Goal: Task Accomplishment & Management: Manage account settings

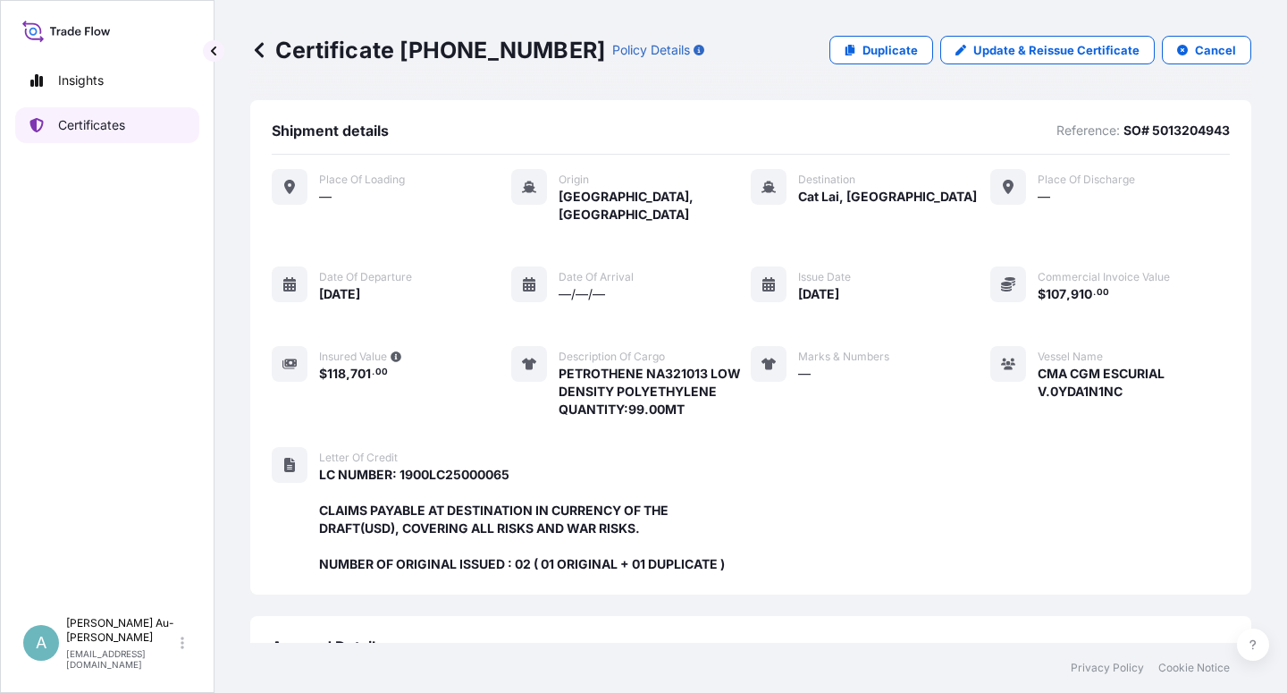
scroll to position [477, 0]
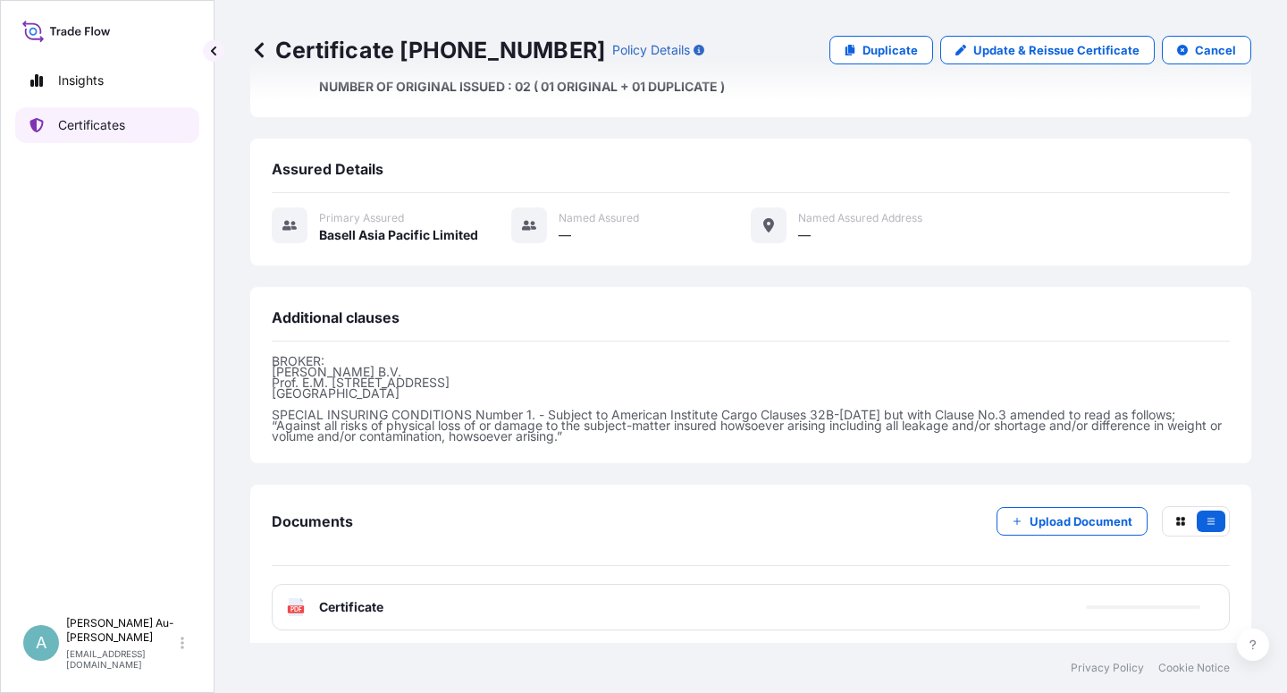
click at [115, 123] on p "Certificates" at bounding box center [91, 125] width 67 height 18
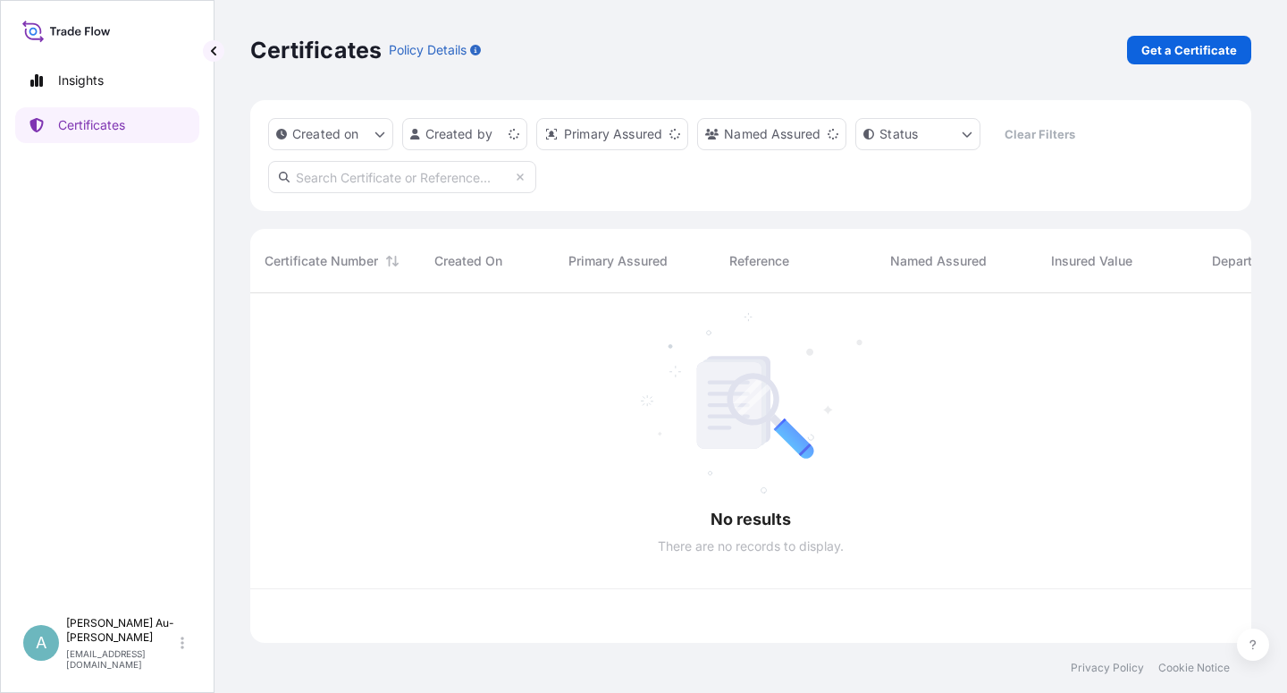
scroll to position [344, 986]
click at [373, 181] on input "text" at bounding box center [402, 177] width 268 height 32
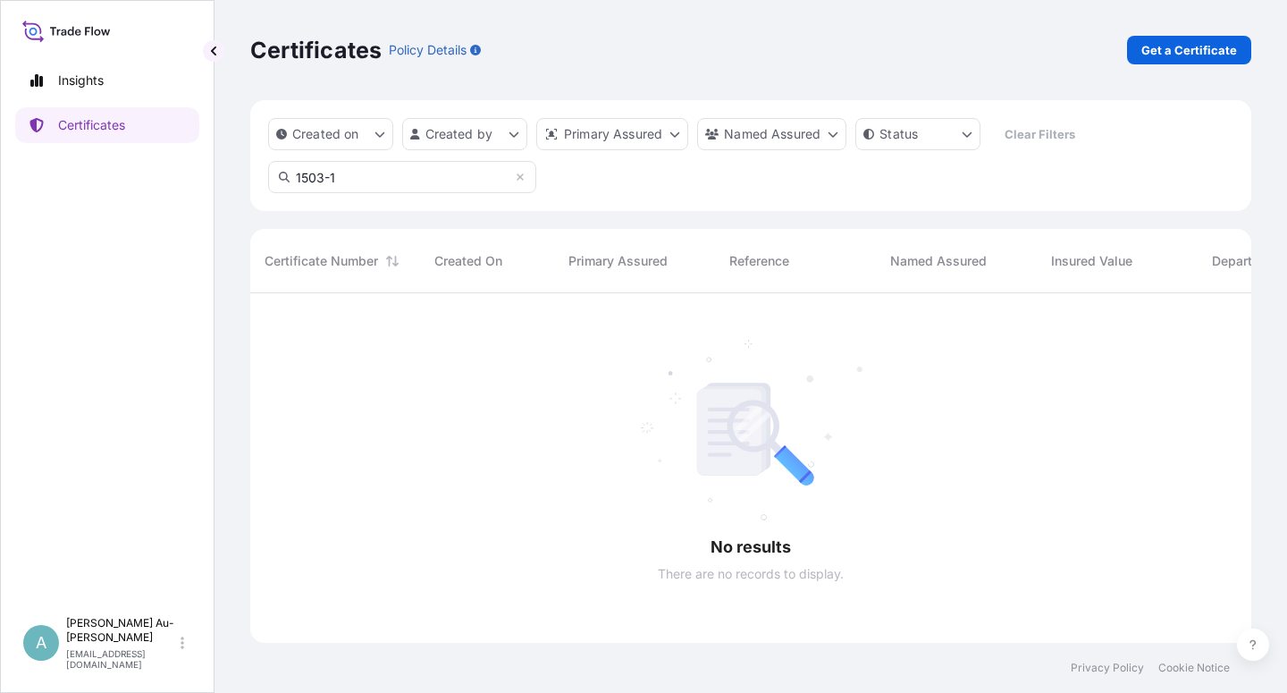
scroll to position [399, 986]
click at [358, 185] on input "1503-1" at bounding box center [402, 177] width 268 height 32
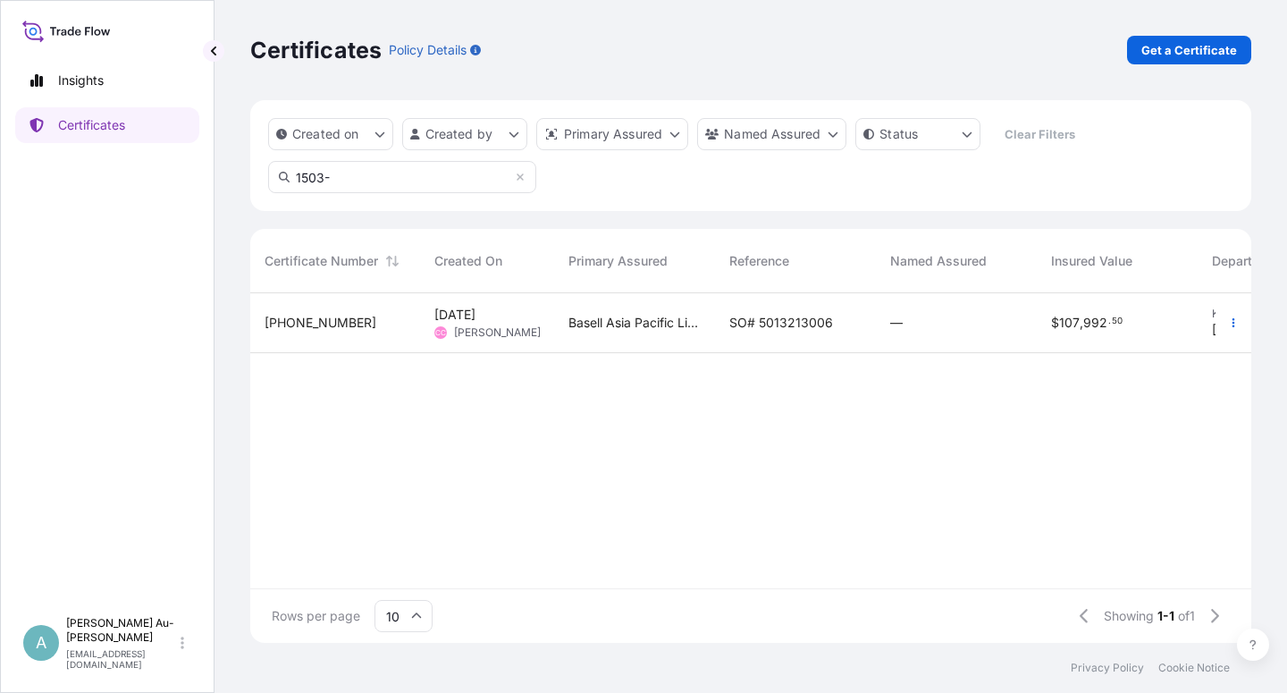
type input "1503-"
click at [741, 332] on div "SO# 5013213006" at bounding box center [795, 323] width 161 height 60
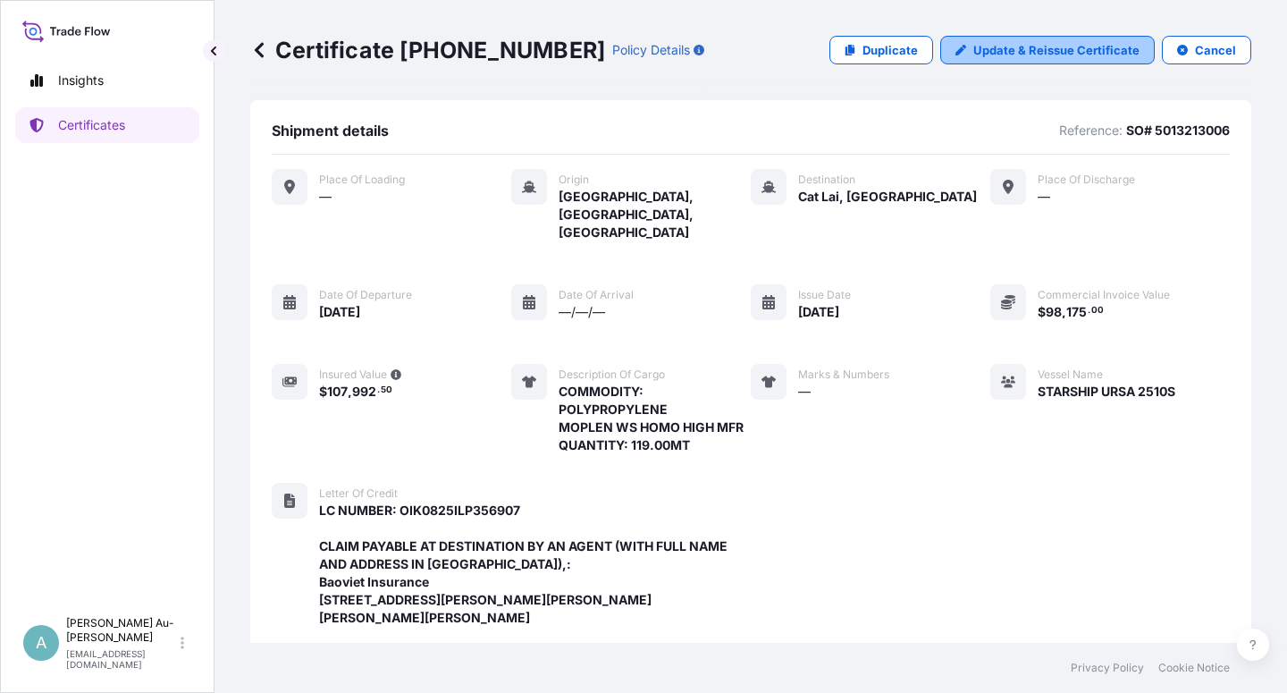
click at [999, 48] on p "Update & Reissue Certificate" at bounding box center [1056, 50] width 166 height 18
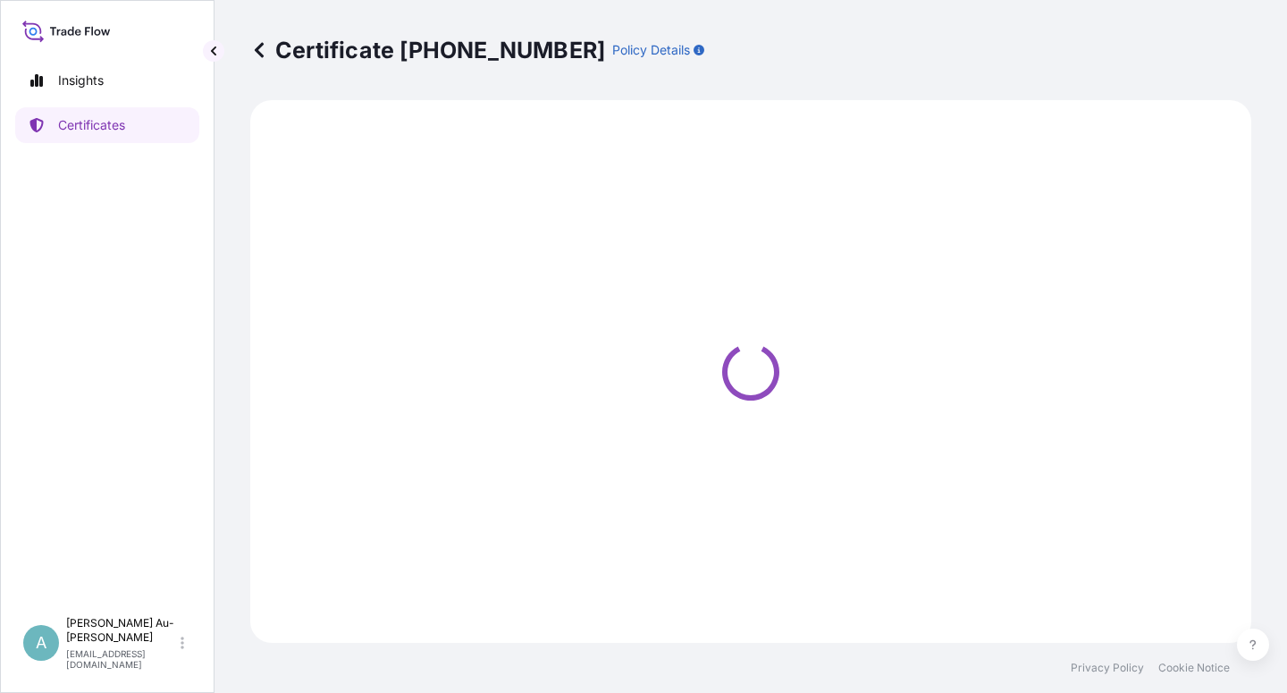
select select "Sea"
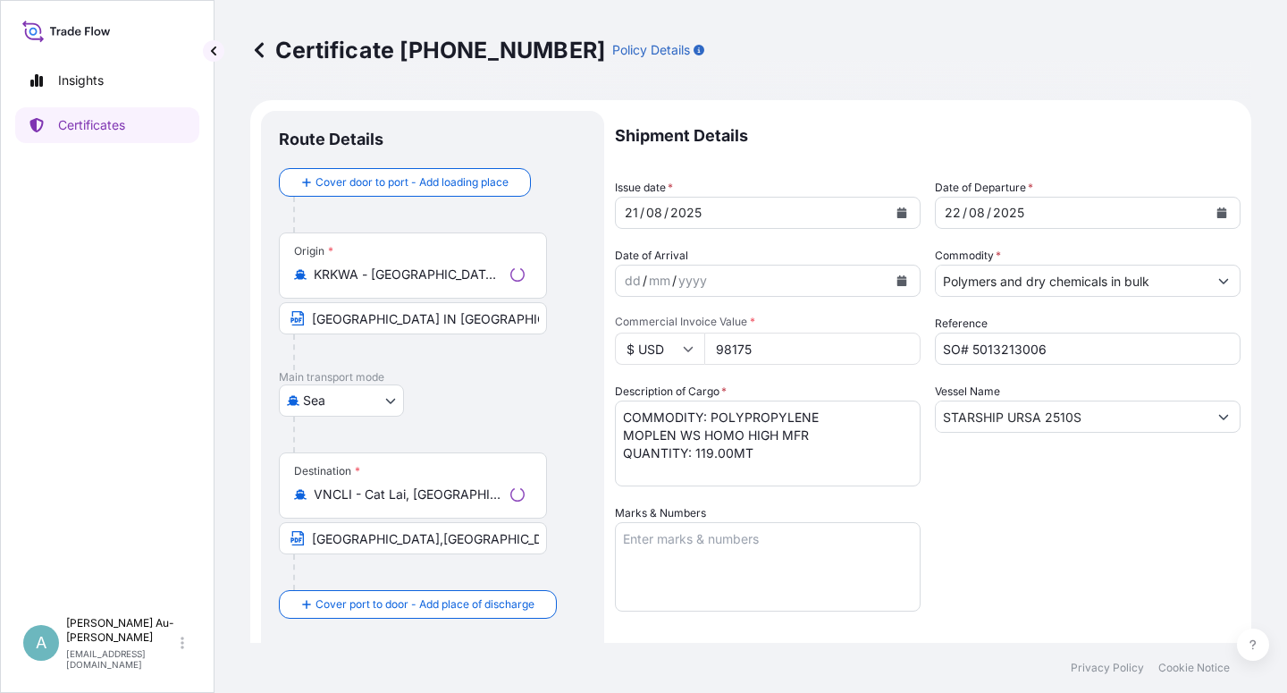
select select "32034"
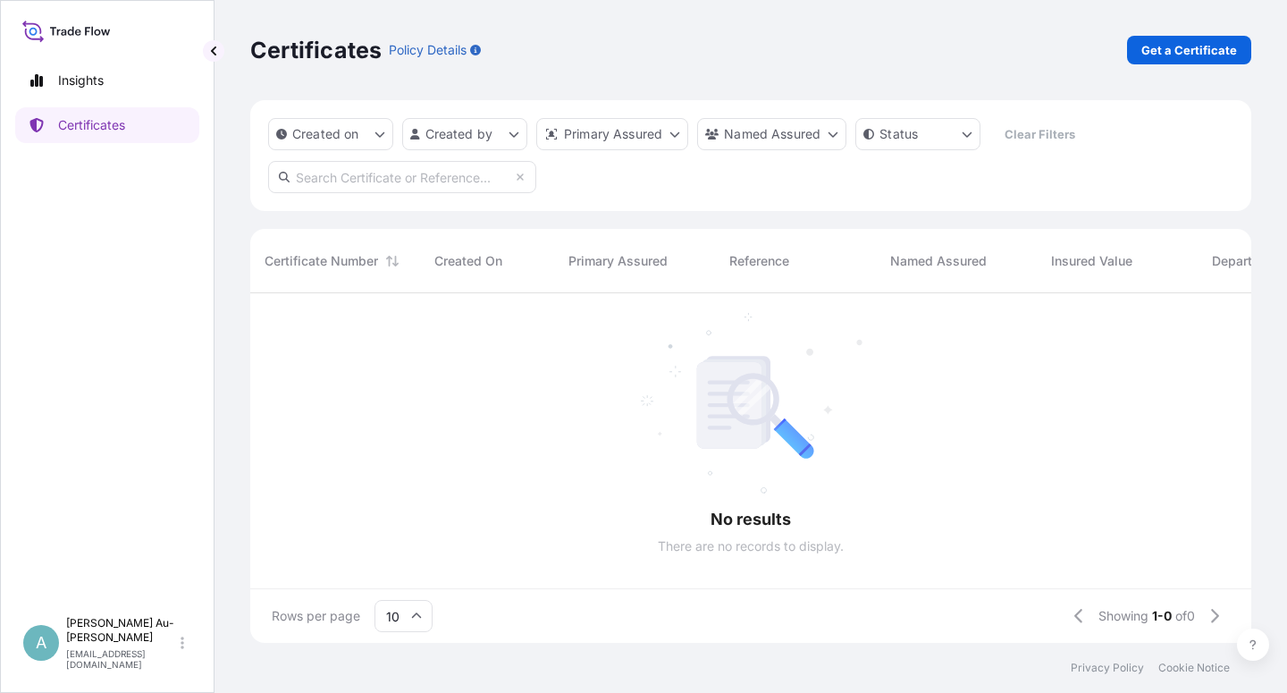
scroll to position [344, 986]
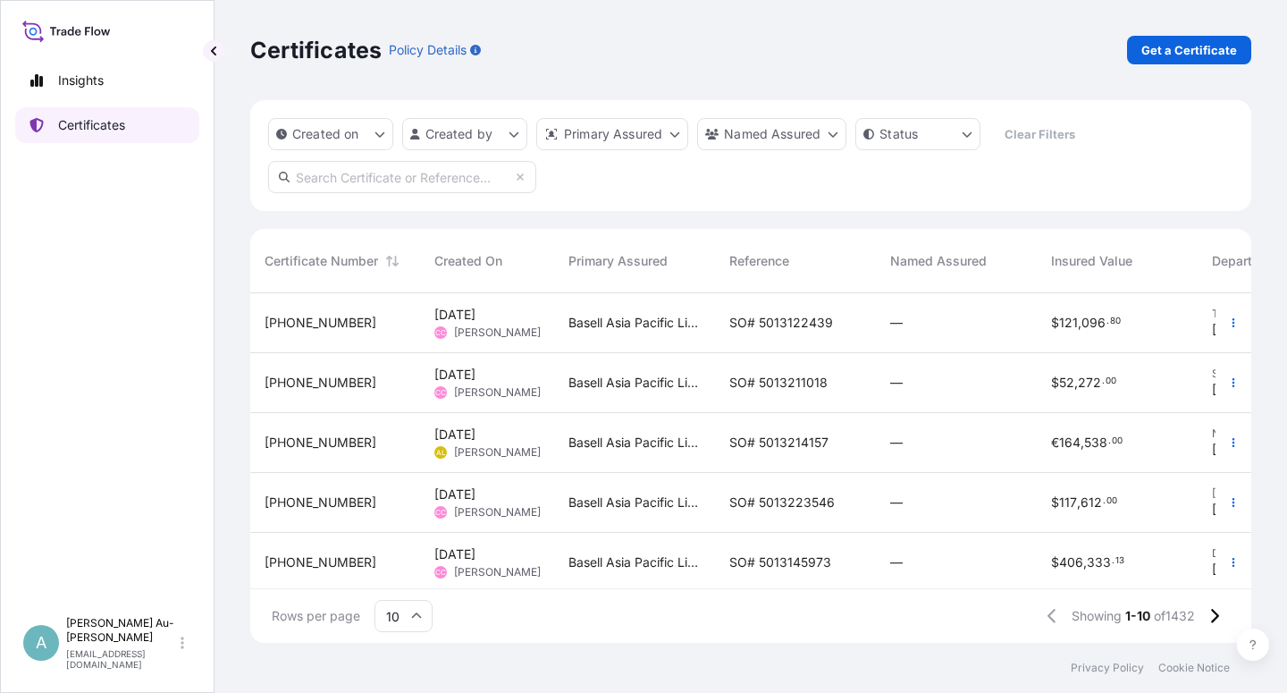
click at [131, 130] on link "Certificates" at bounding box center [107, 125] width 184 height 36
click at [334, 182] on input "text" at bounding box center [402, 177] width 268 height 32
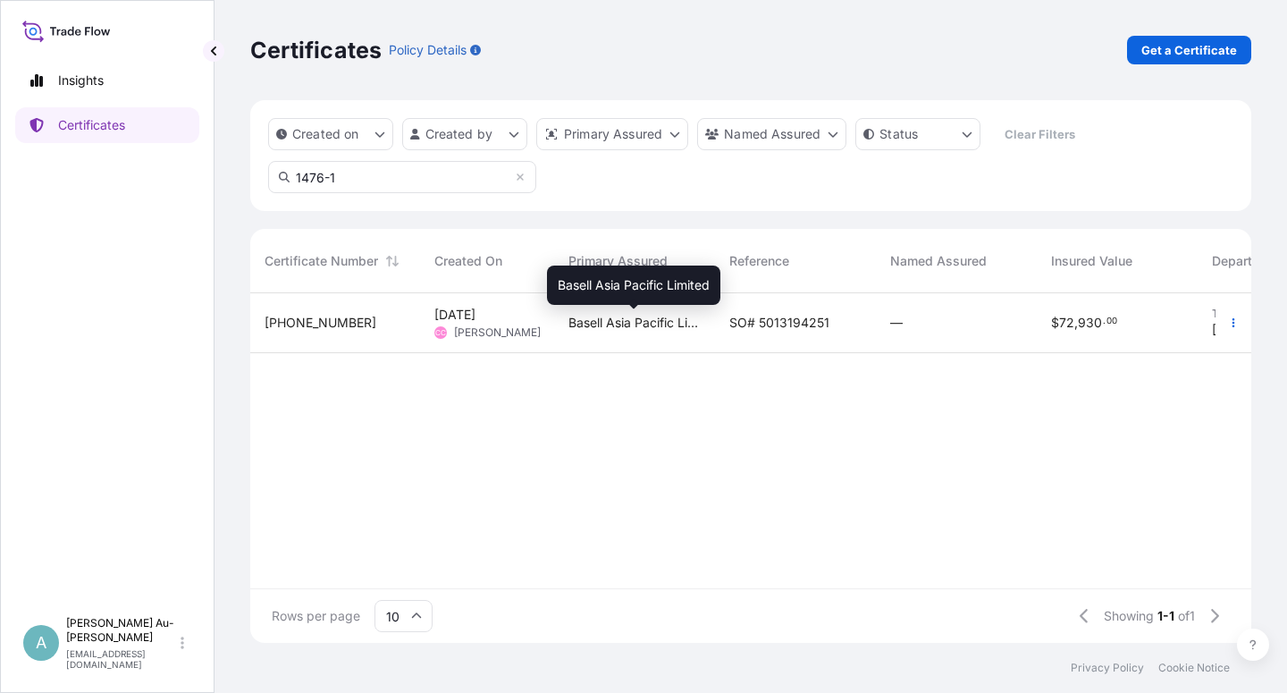
type input "1476-1"
click at [741, 325] on span "SO# 5013194251" at bounding box center [779, 323] width 100 height 18
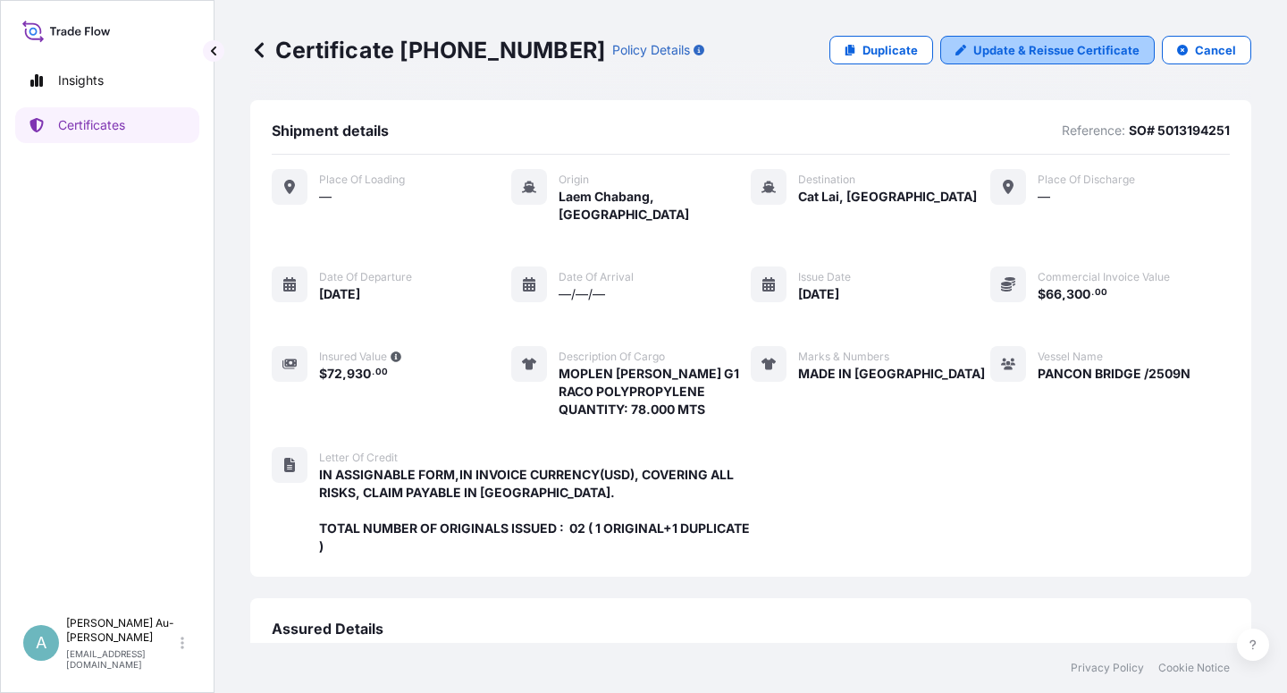
click at [1025, 56] on p "Update & Reissue Certificate" at bounding box center [1056, 50] width 166 height 18
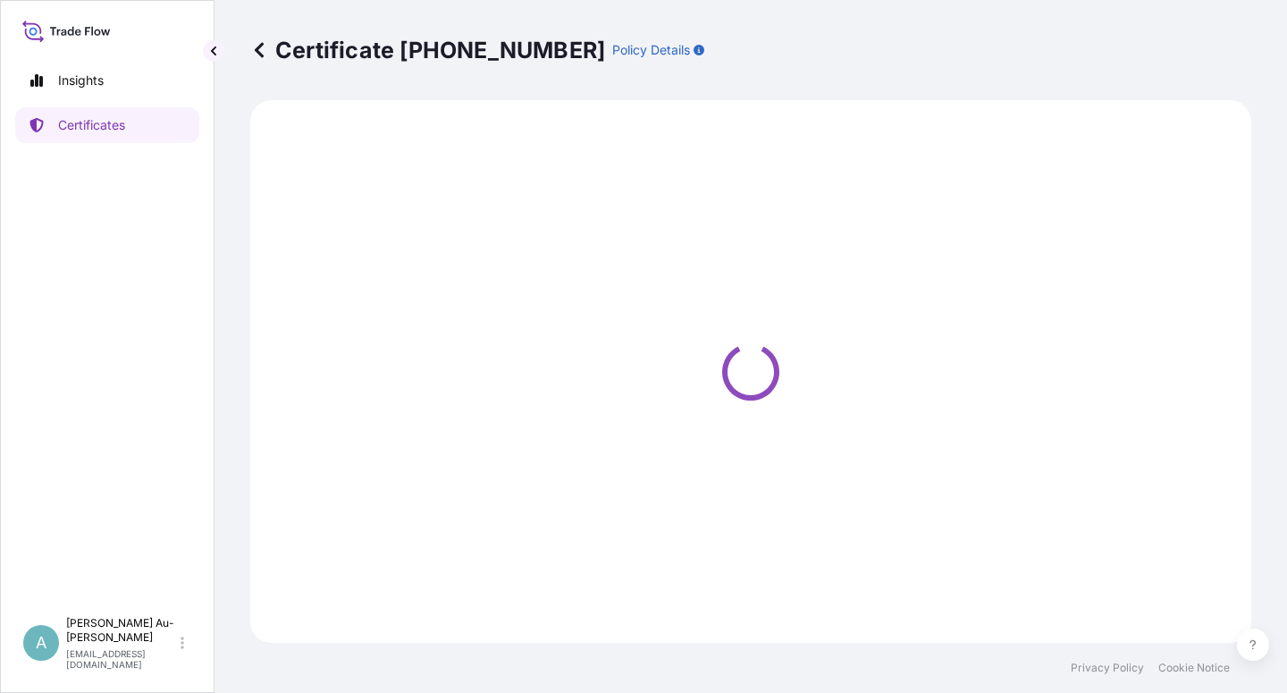
select select "Sea"
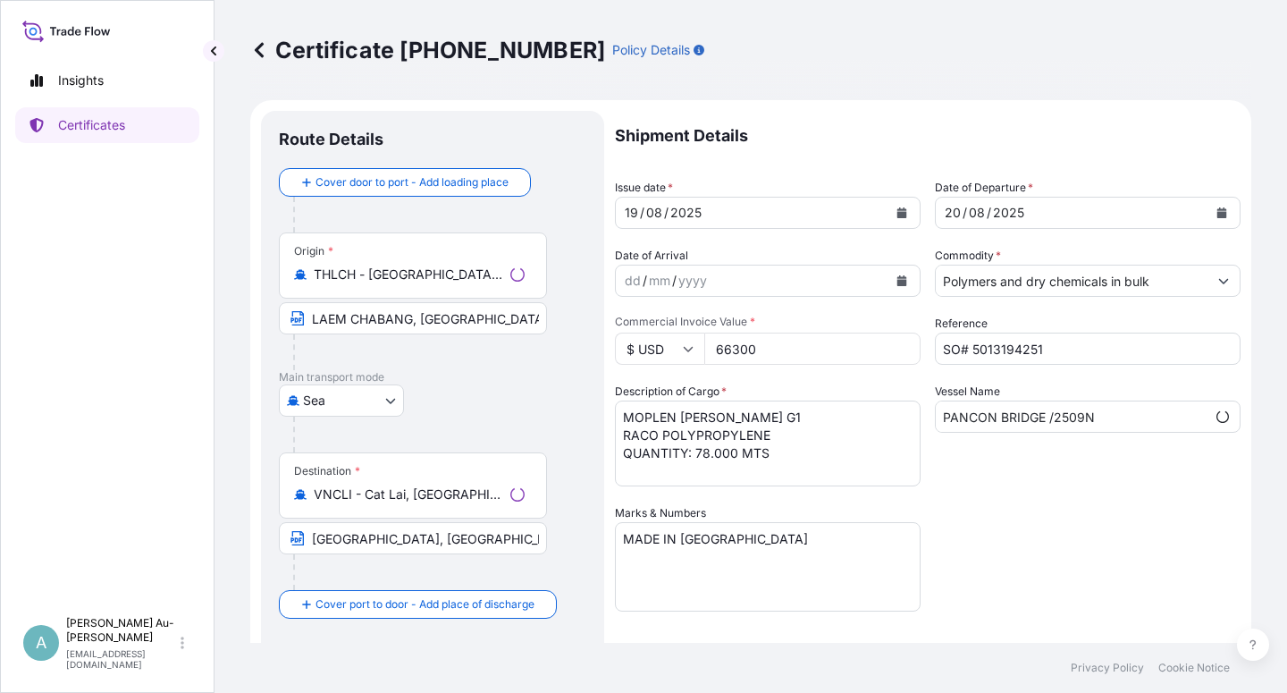
select select "32034"
click at [899, 213] on icon "Calendar" at bounding box center [902, 212] width 11 height 11
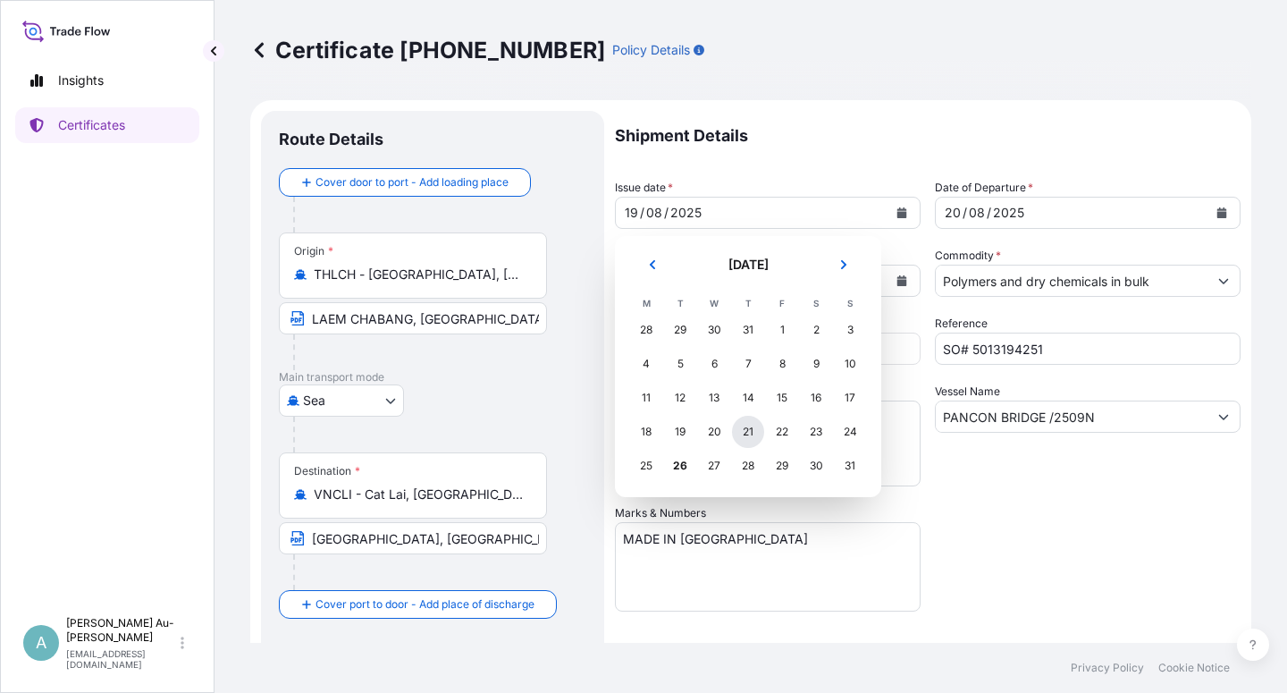
click at [745, 432] on div "21" at bounding box center [748, 432] width 32 height 32
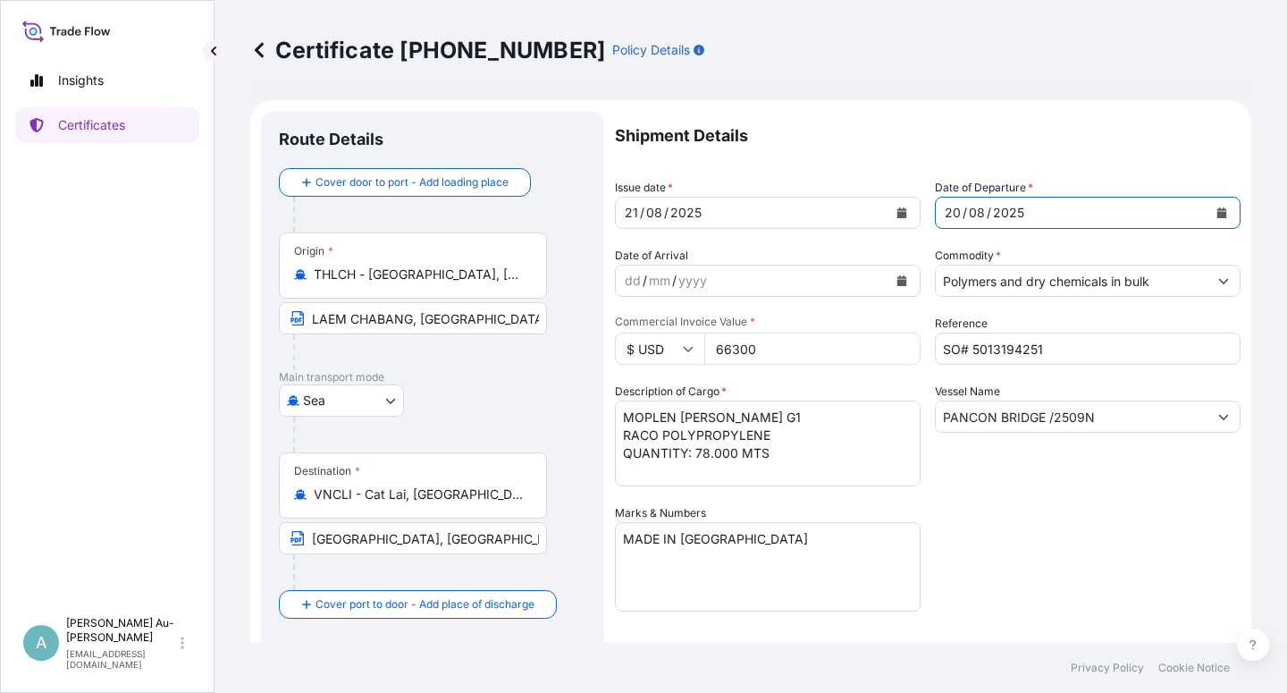
click at [1217, 217] on icon "Calendar" at bounding box center [1222, 212] width 10 height 11
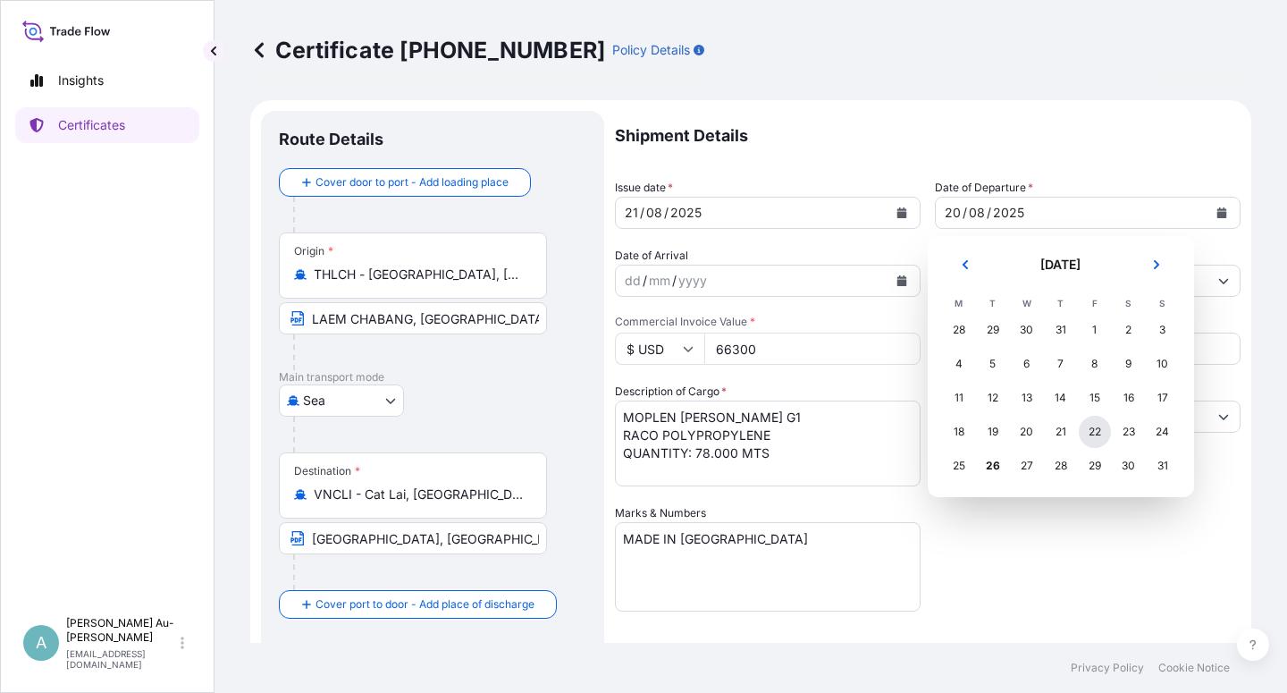
click at [1097, 428] on div "22" at bounding box center [1095, 432] width 32 height 32
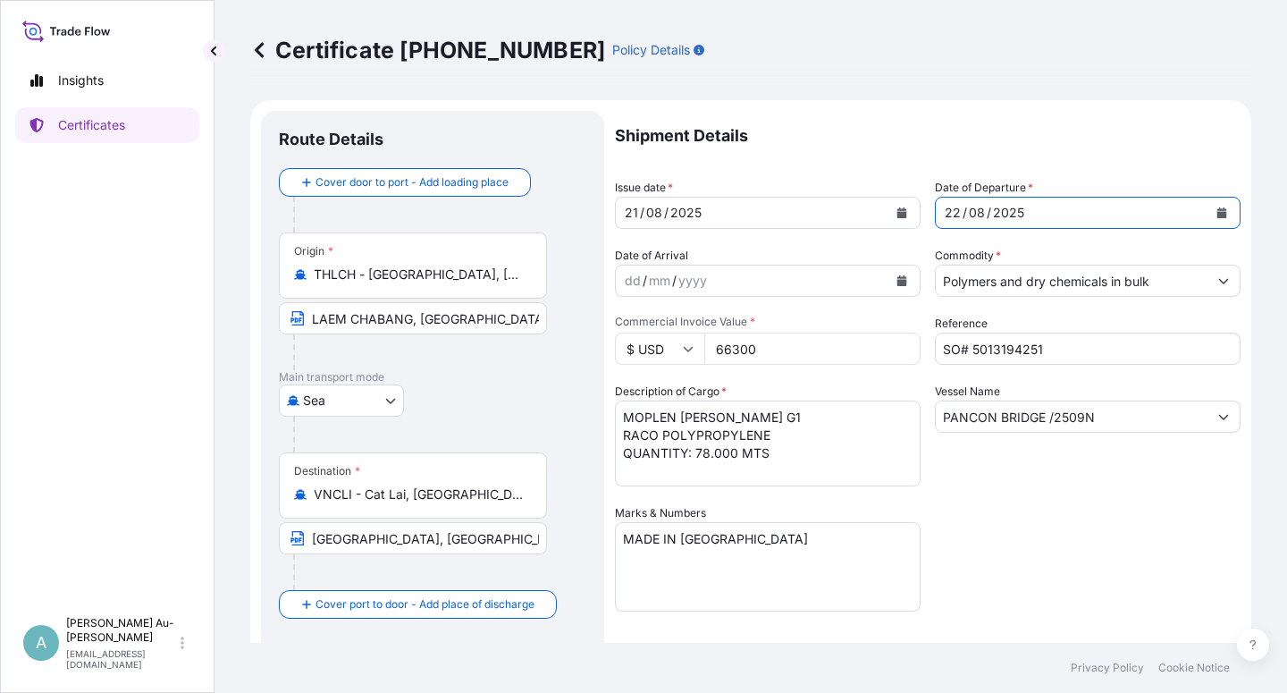
click at [1063, 573] on div "Shipment Details Issue date * [DATE] Date of Departure * [DATE] Date of Arrival…" at bounding box center [928, 571] width 626 height 920
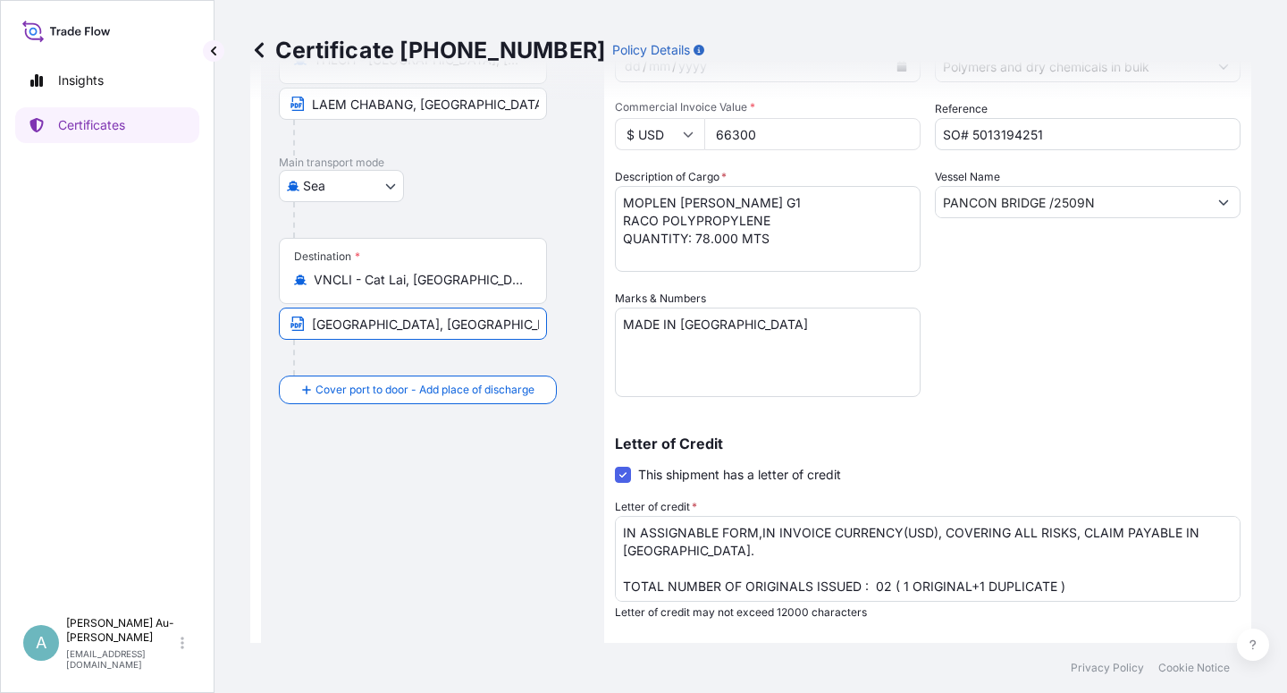
click at [313, 328] on input "[GEOGRAPHIC_DATA], [GEOGRAPHIC_DATA] via PORT OF DISCHARGE: [GEOGRAPHIC_DATA], …" at bounding box center [413, 323] width 268 height 32
click at [346, 322] on input "Text to appear on certificate" at bounding box center [413, 323] width 268 height 32
paste input "[GEOGRAPHIC_DATA], [GEOGRAPHIC_DATA] [GEOGRAPHIC_DATA]: [GEOGRAPHIC_DATA], [GEO…"
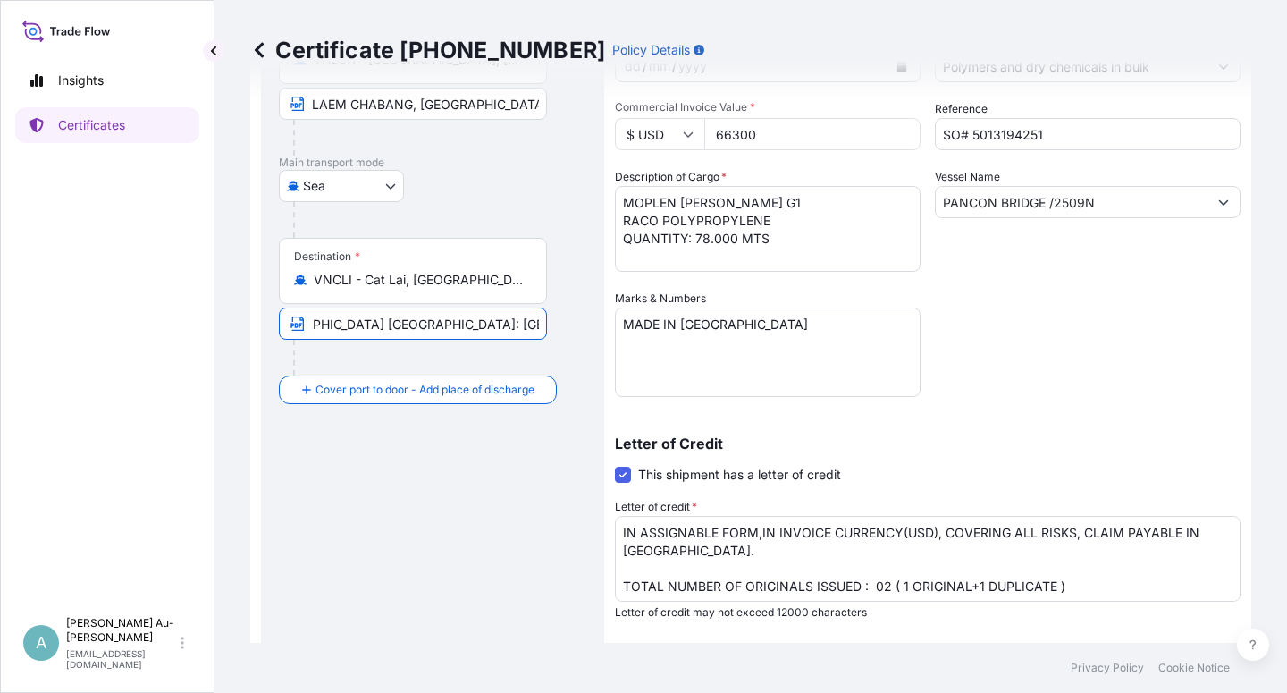
type input "[GEOGRAPHIC_DATA], [GEOGRAPHIC_DATA] [GEOGRAPHIC_DATA]: [GEOGRAPHIC_DATA], [GEO…"
drag, startPoint x: 1105, startPoint y: 324, endPoint x: 1082, endPoint y: 324, distance: 23.3
click at [1100, 324] on div "Shipment Details Issue date * [DATE] Date of Departure * [DATE] Date of Arrival…" at bounding box center [928, 356] width 626 height 920
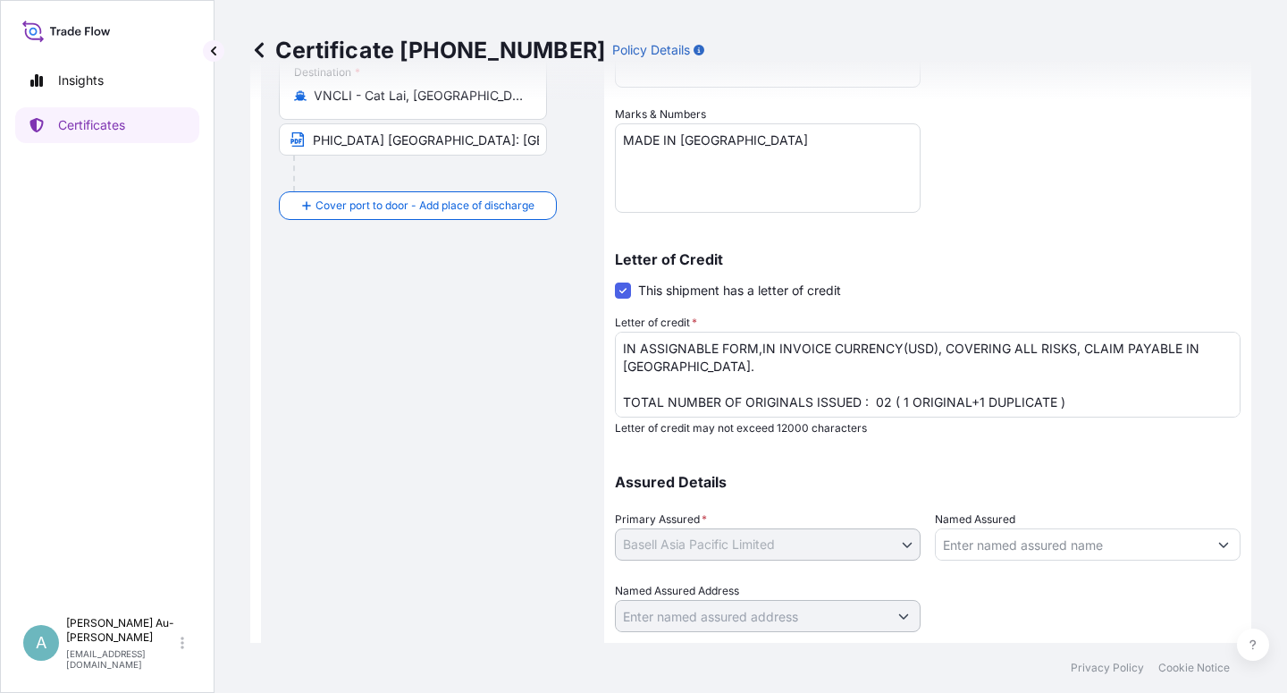
scroll to position [438, 0]
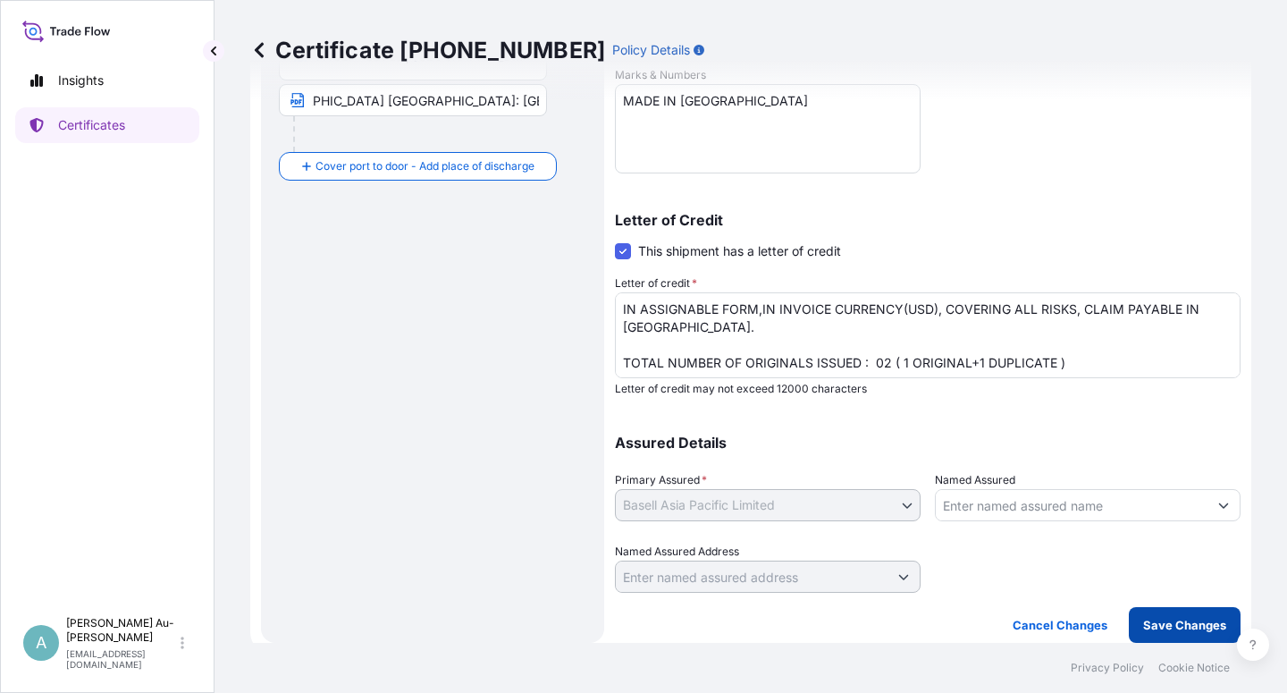
click at [1149, 630] on p "Save Changes" at bounding box center [1184, 625] width 83 height 18
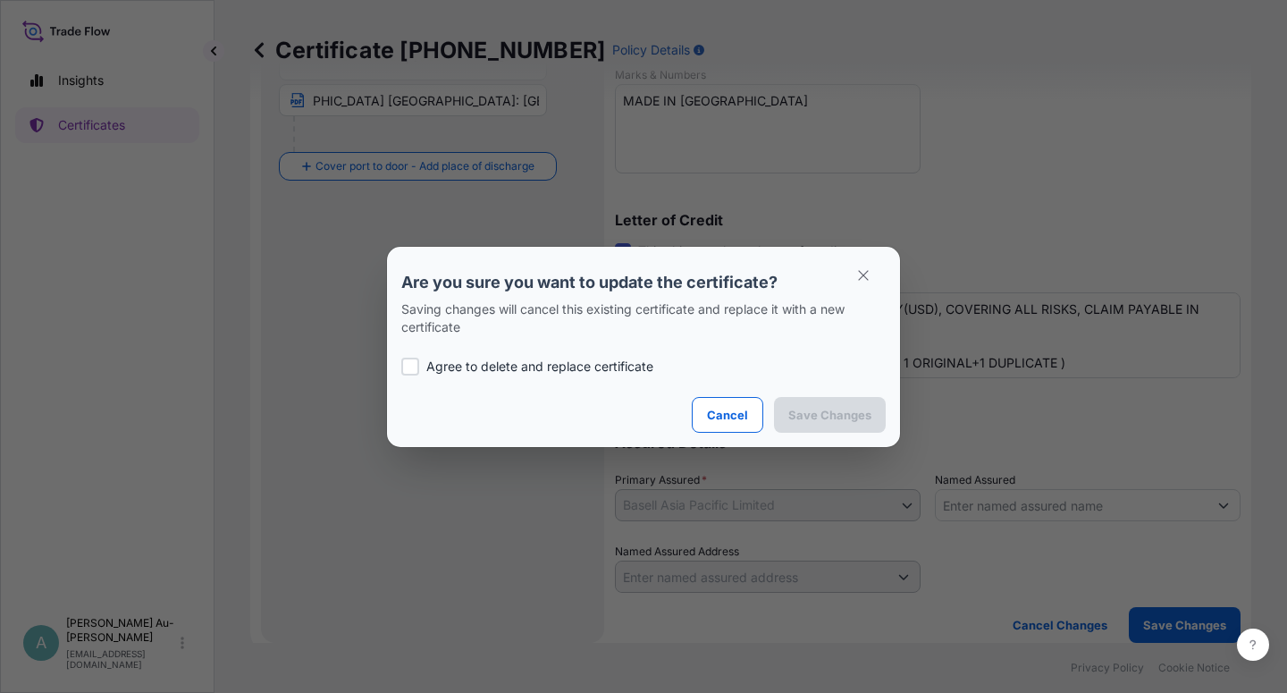
click at [407, 371] on div at bounding box center [410, 367] width 18 height 18
checkbox input "true"
click at [813, 415] on p "Save Changes" at bounding box center [829, 415] width 83 height 18
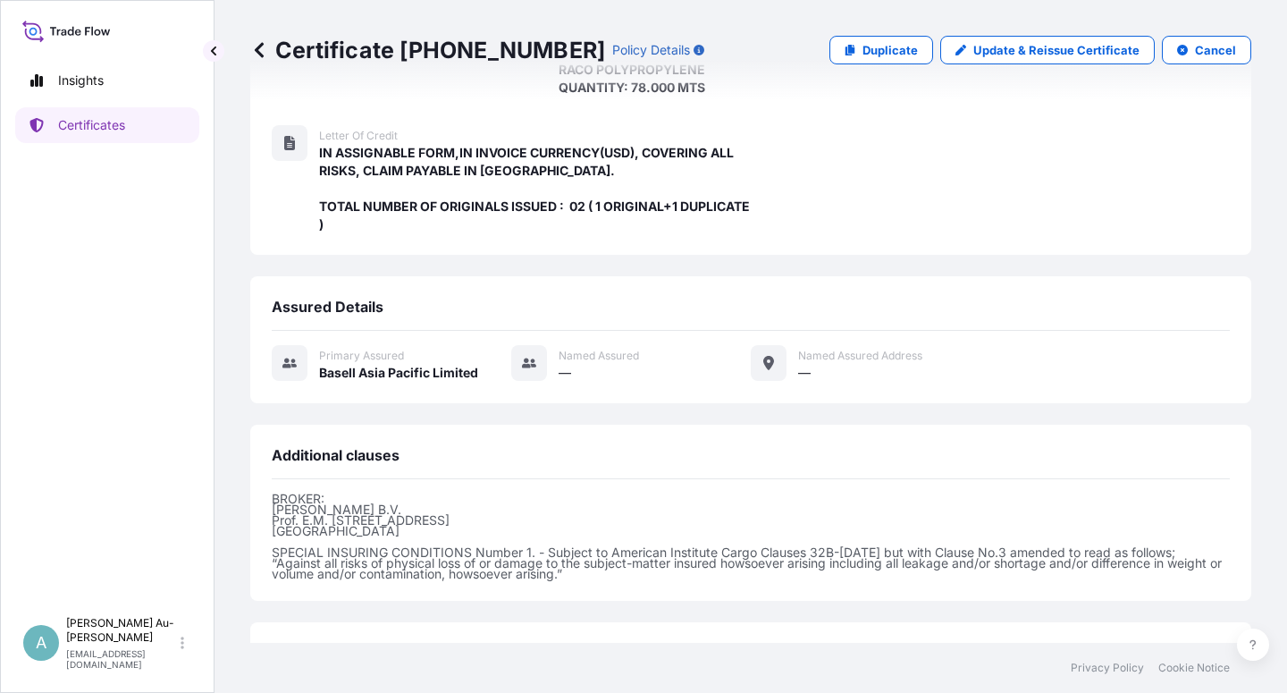
scroll to position [459, 0]
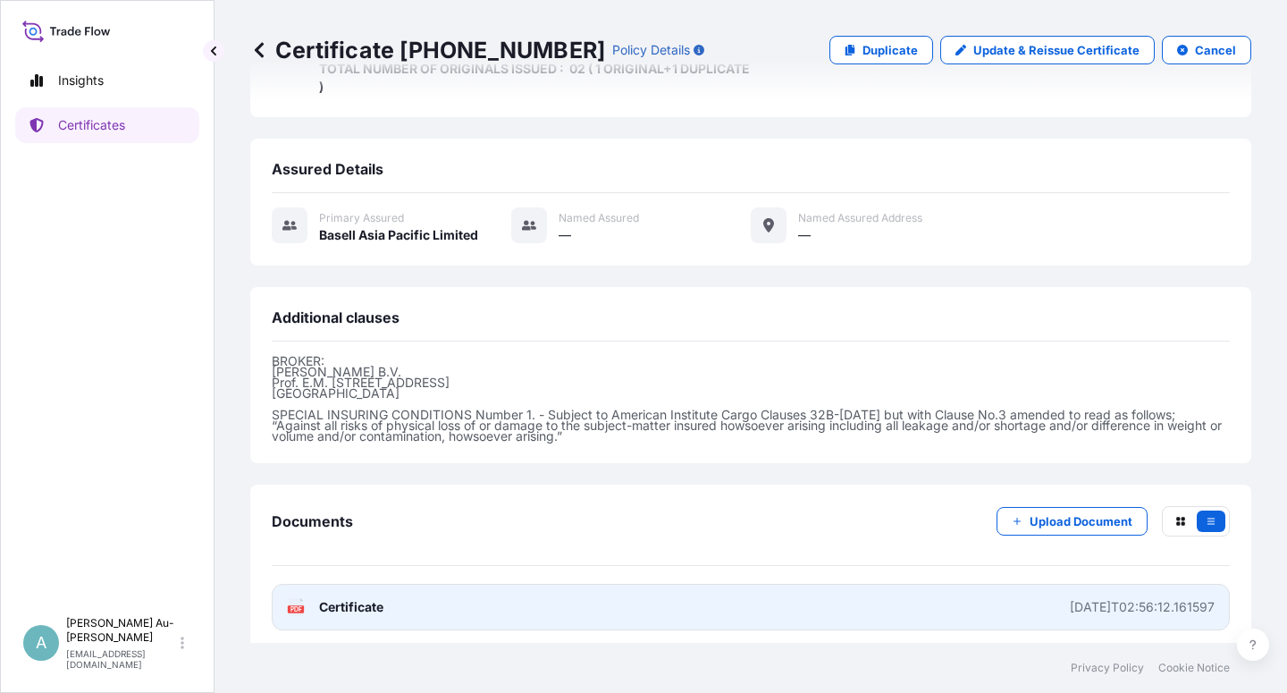
click at [368, 603] on span "Certificate" at bounding box center [351, 607] width 64 height 18
